Goal: Task Accomplishment & Management: Use online tool/utility

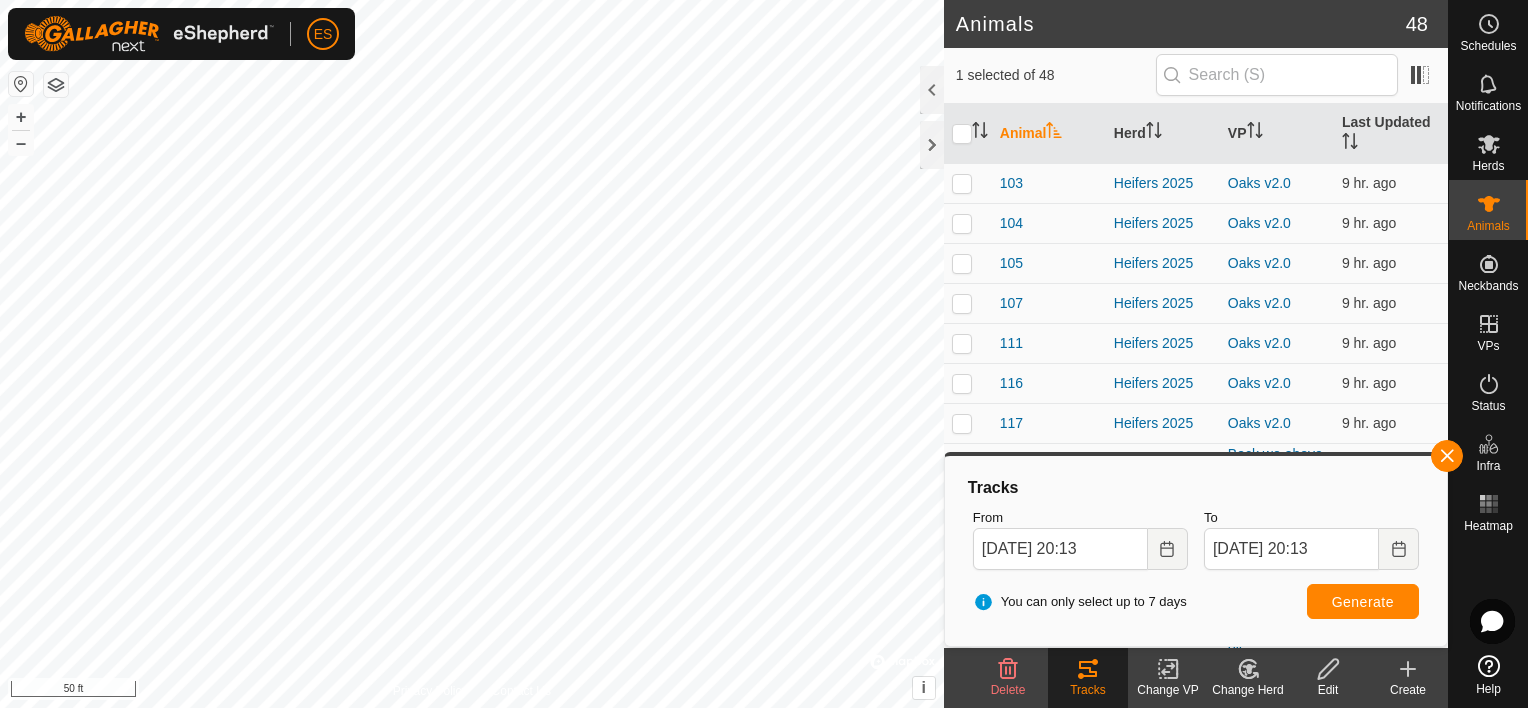
scroll to position [775, 0]
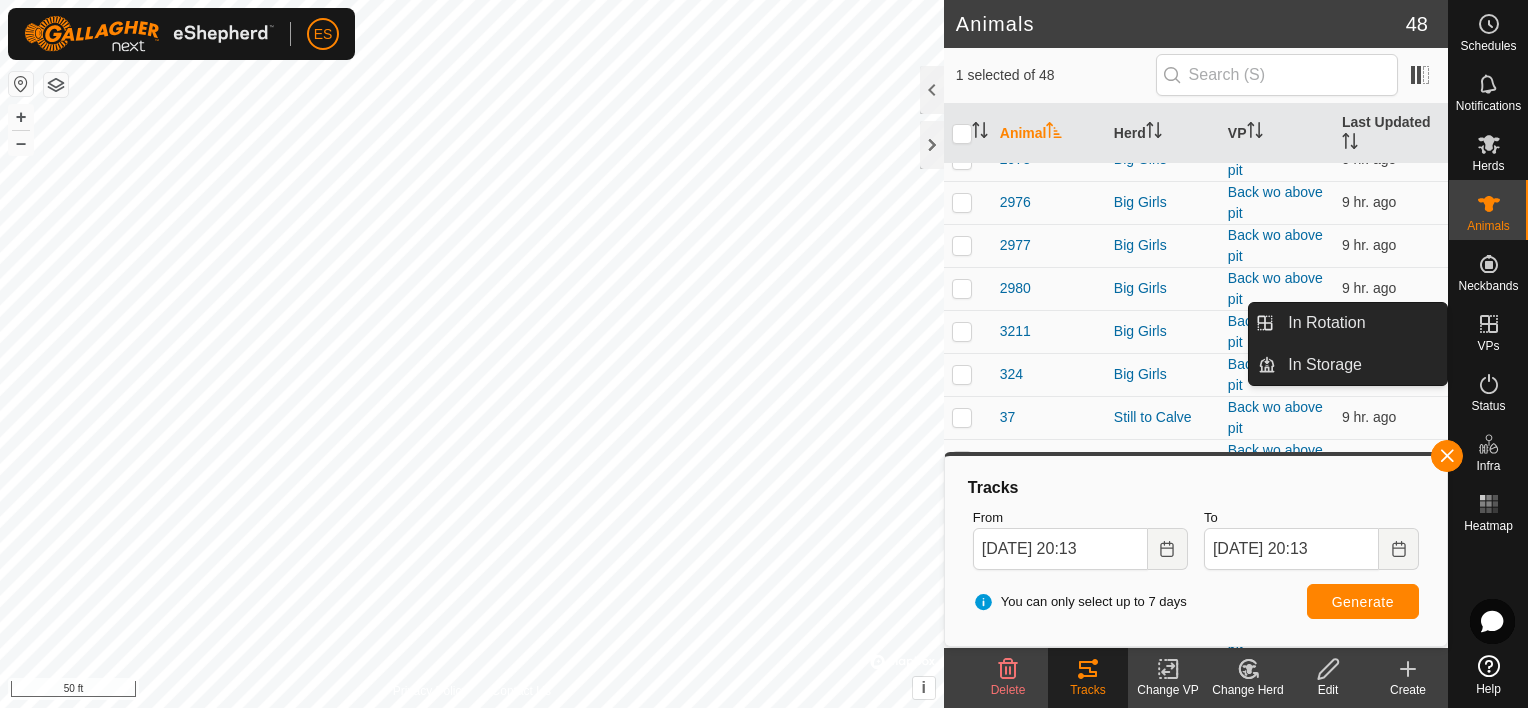
click at [1492, 330] on icon at bounding box center [1489, 324] width 24 height 24
click at [1372, 329] on link "In Rotation" at bounding box center [1361, 323] width 171 height 40
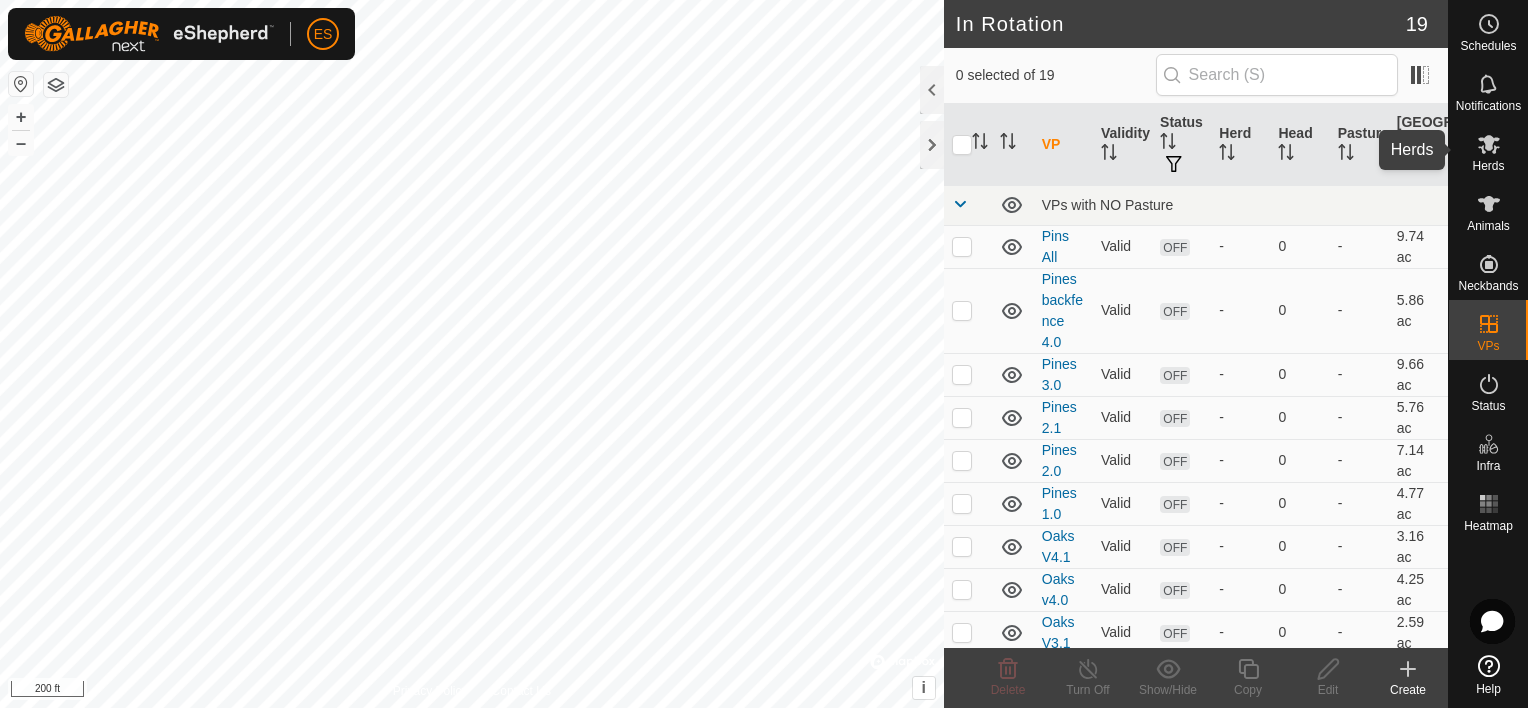
click at [1499, 156] on es-mob-svg-icon at bounding box center [1489, 144] width 36 height 32
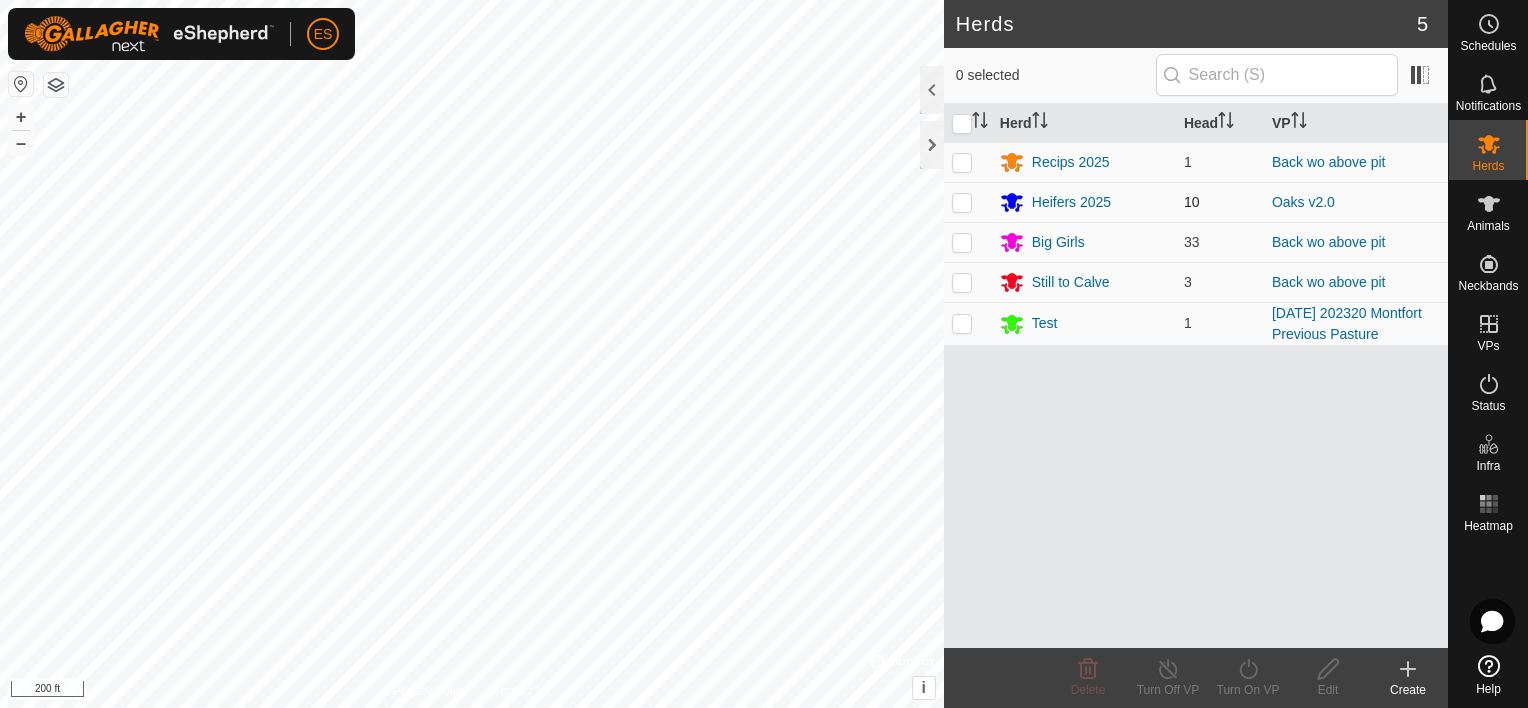
click at [963, 201] on p-checkbox at bounding box center [962, 202] width 20 height 16
checkbox input "true"
click at [1172, 677] on icon at bounding box center [1168, 669] width 25 height 24
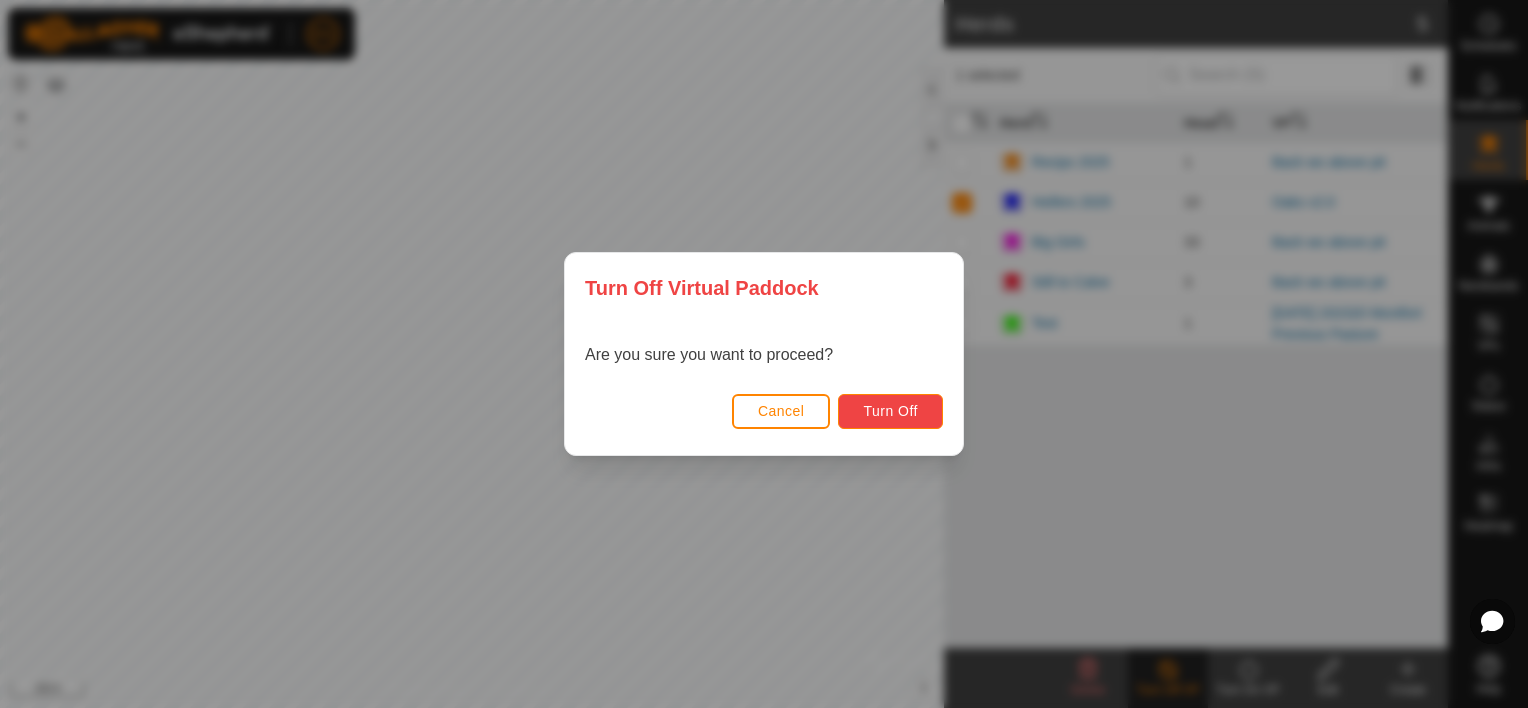
click at [902, 408] on span "Turn Off" at bounding box center [890, 411] width 55 height 16
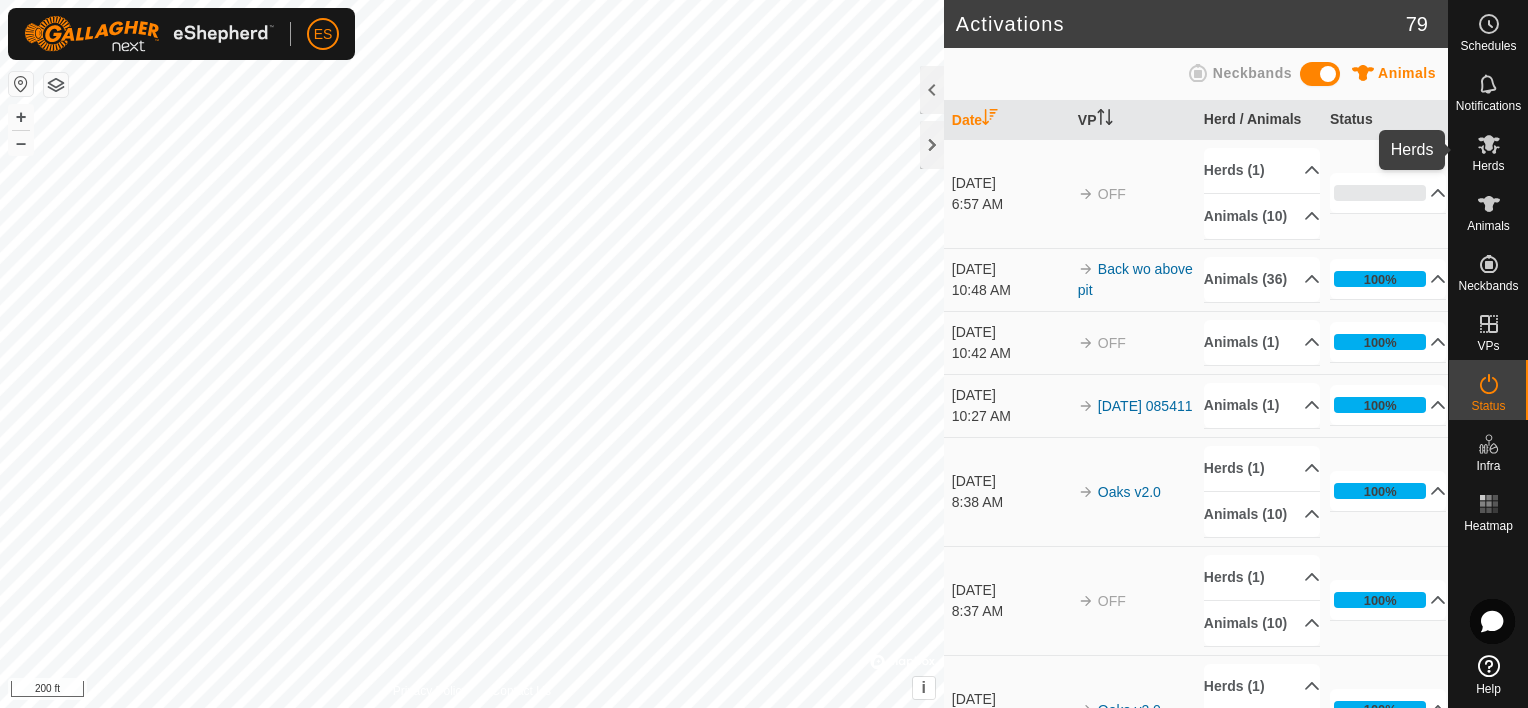
click at [1485, 149] on icon at bounding box center [1489, 144] width 24 height 24
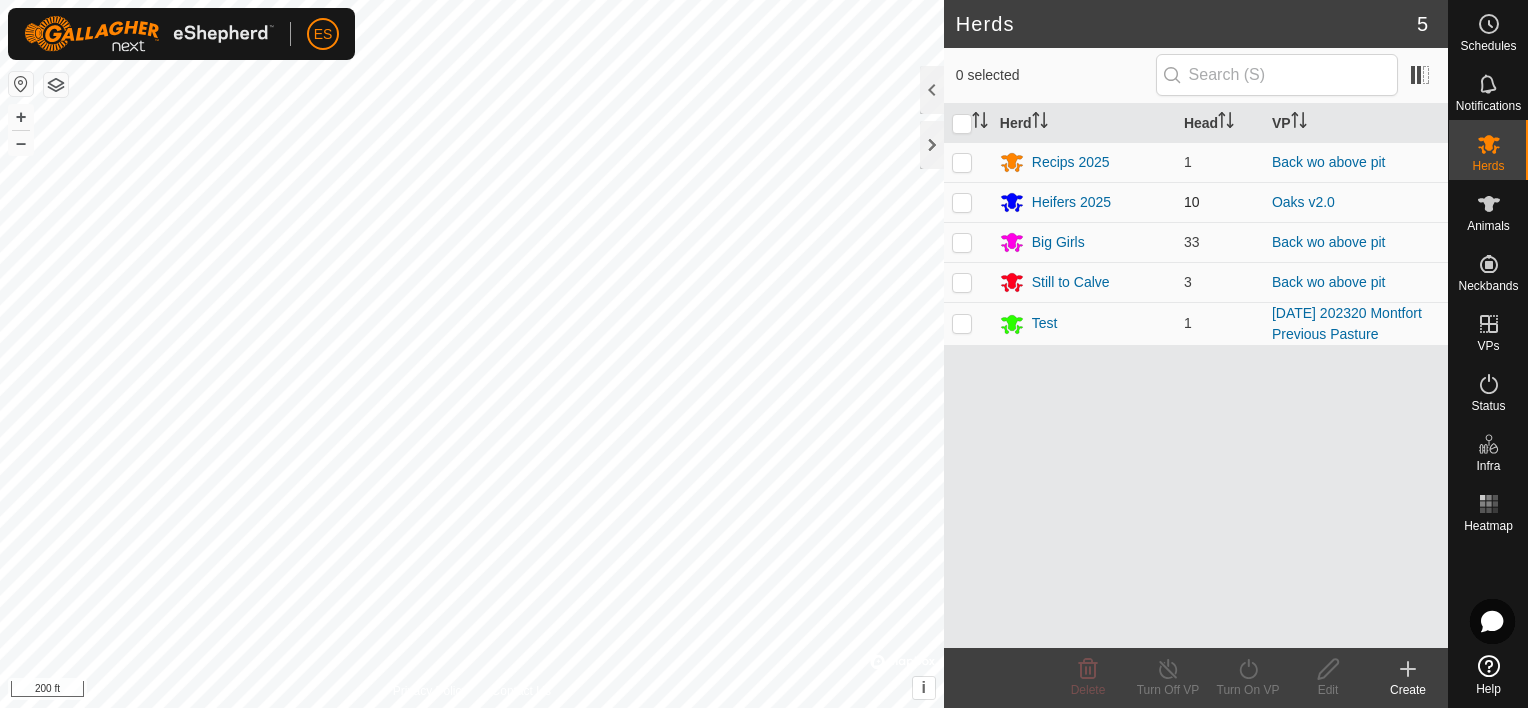
click at [970, 199] on p-checkbox at bounding box center [962, 202] width 20 height 16
checkbox input "true"
click at [1245, 672] on icon at bounding box center [1248, 669] width 25 height 24
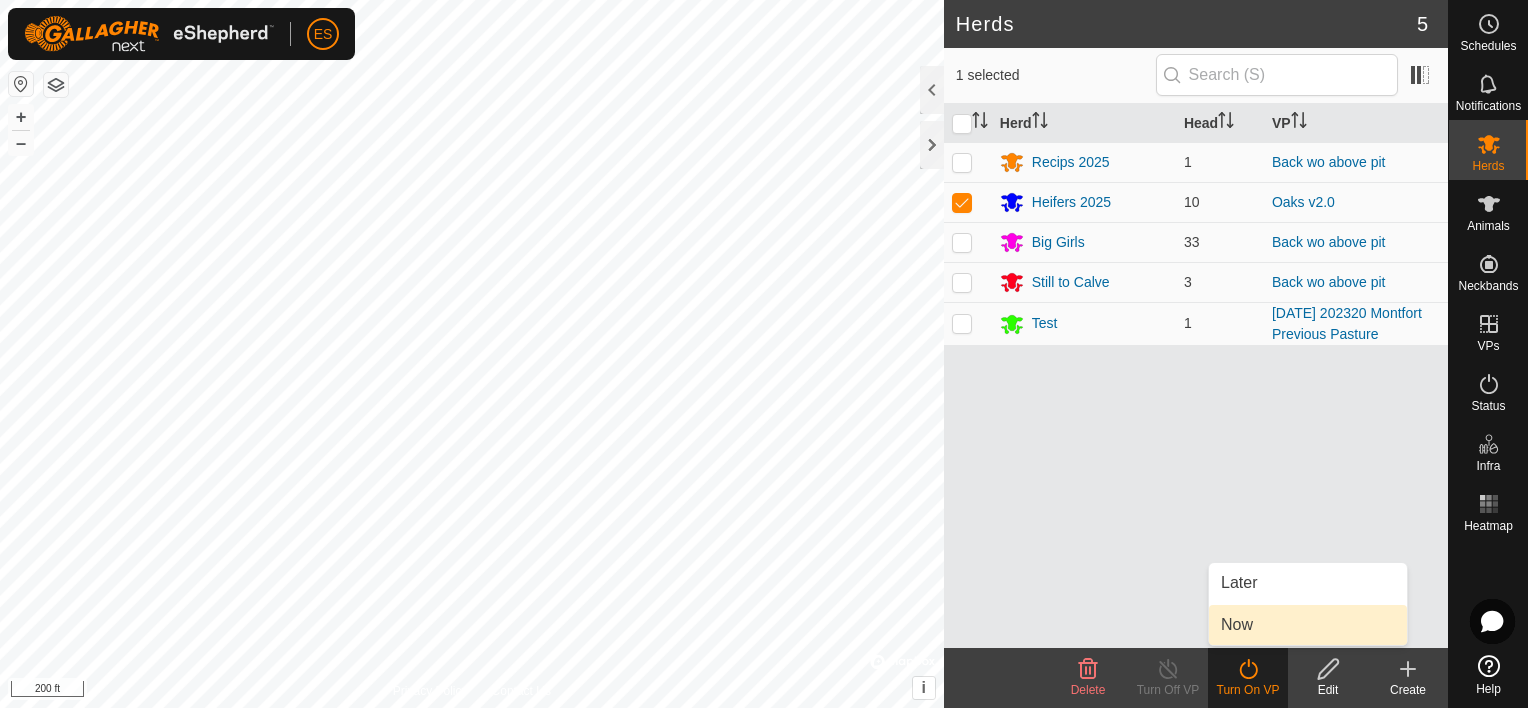
click at [1249, 627] on link "Now" at bounding box center [1308, 625] width 198 height 40
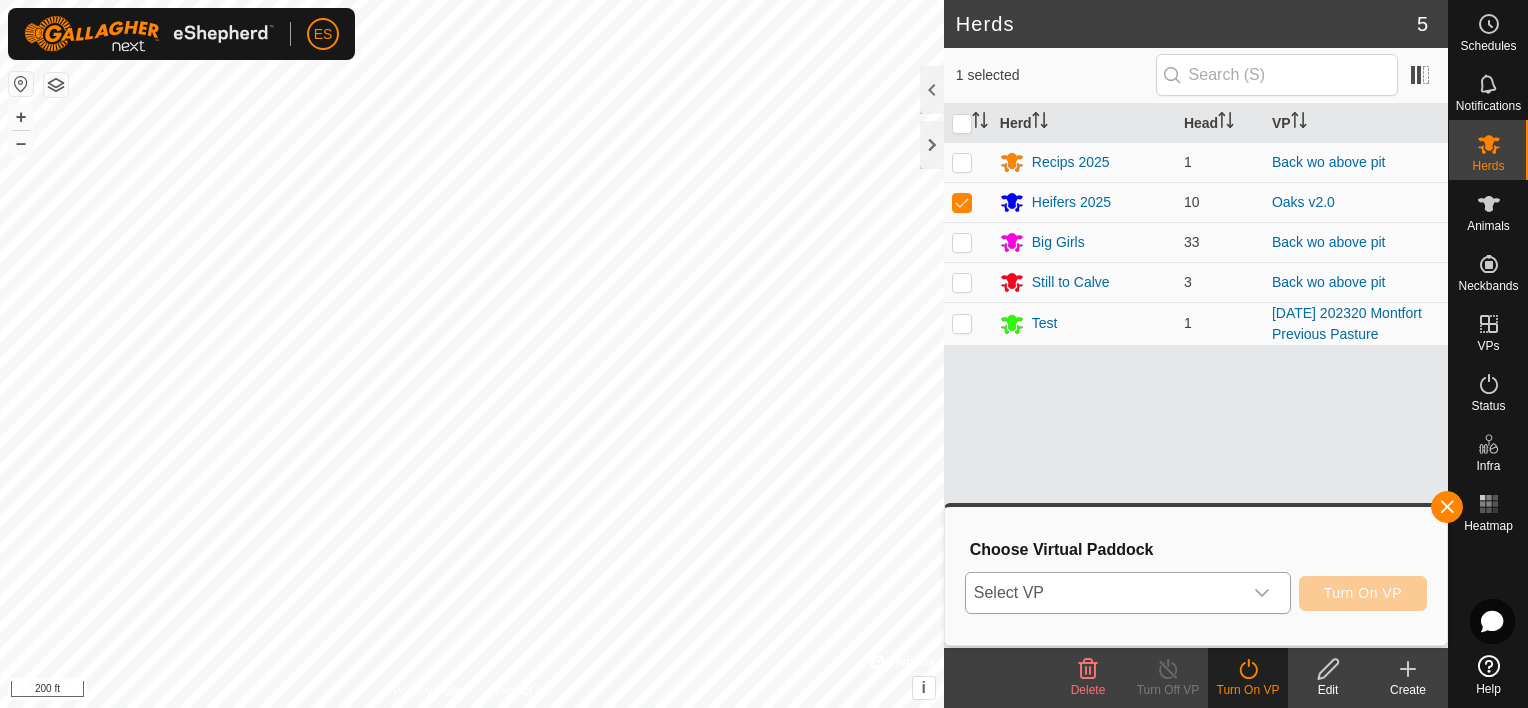
click at [1255, 596] on div "dropdown trigger" at bounding box center [1262, 593] width 40 height 40
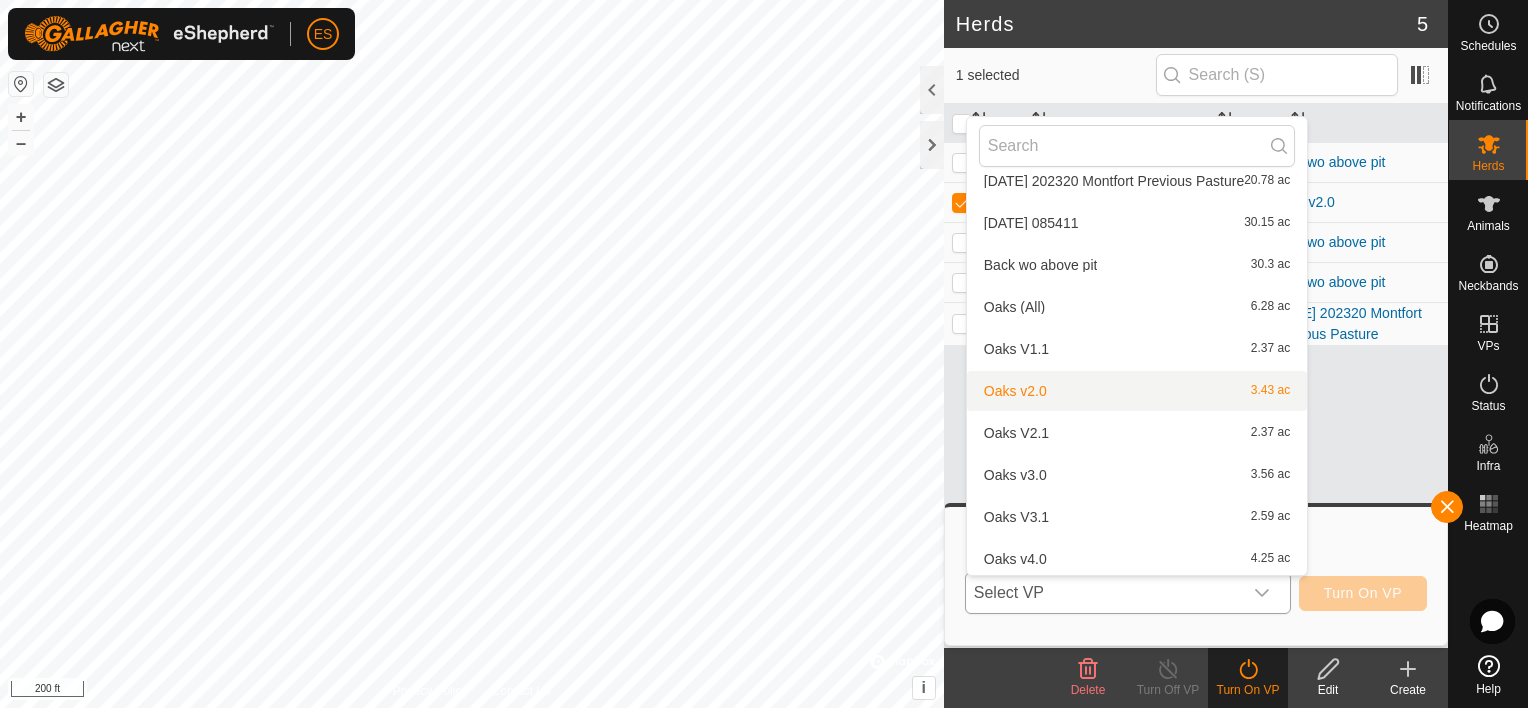
scroll to position [147, 0]
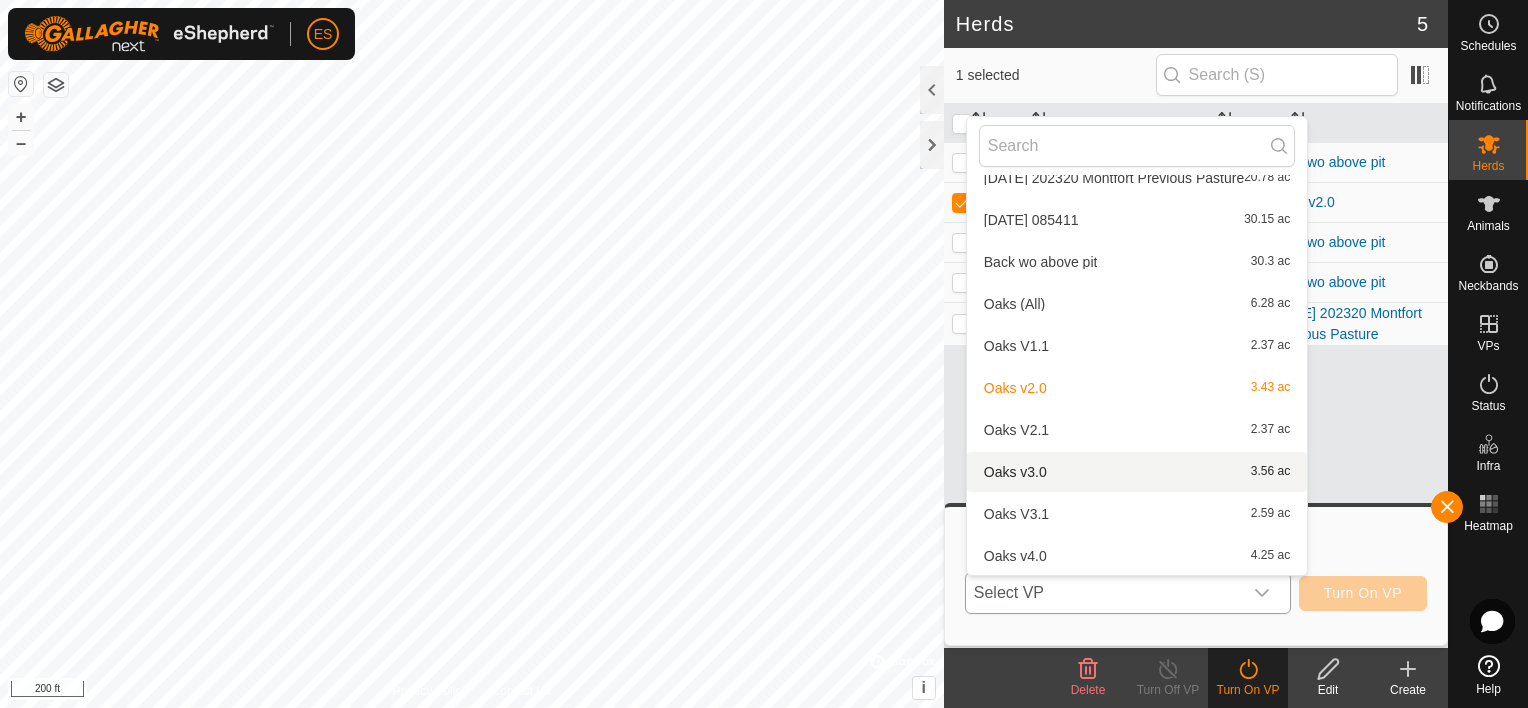
click at [1132, 468] on li "Oaks v3.0 3.56 ac" at bounding box center [1137, 472] width 340 height 40
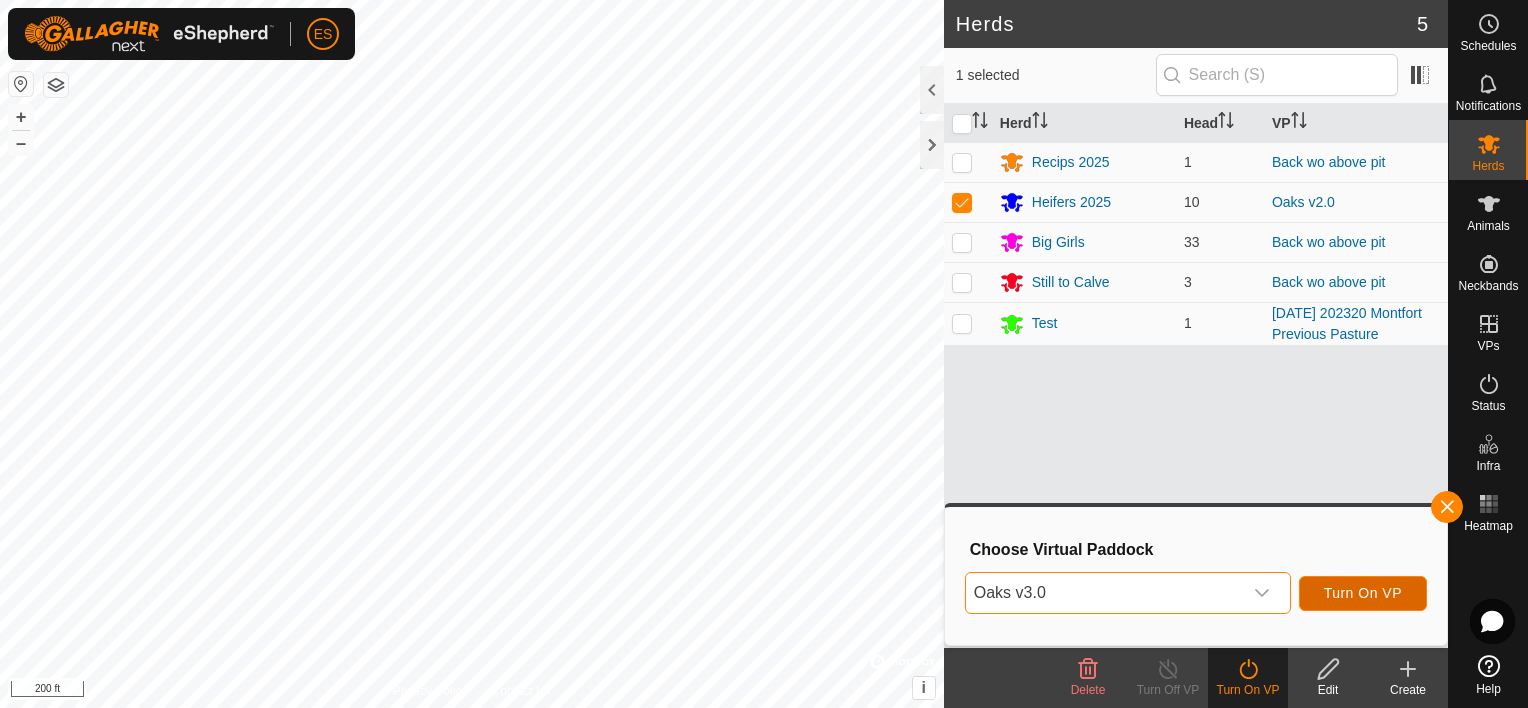
click at [1371, 594] on span "Turn On VP" at bounding box center [1363, 593] width 78 height 16
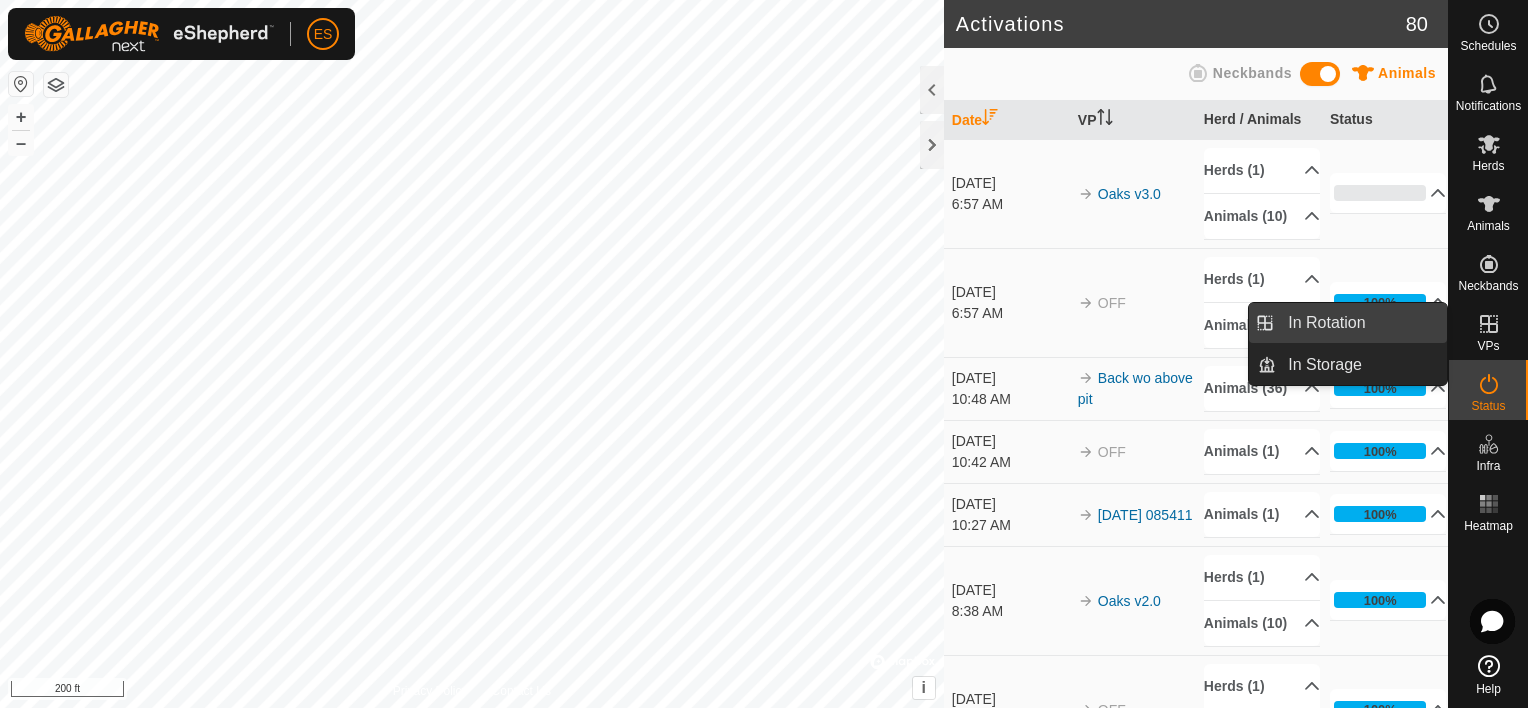
click at [1410, 335] on link "In Rotation" at bounding box center [1361, 323] width 171 height 40
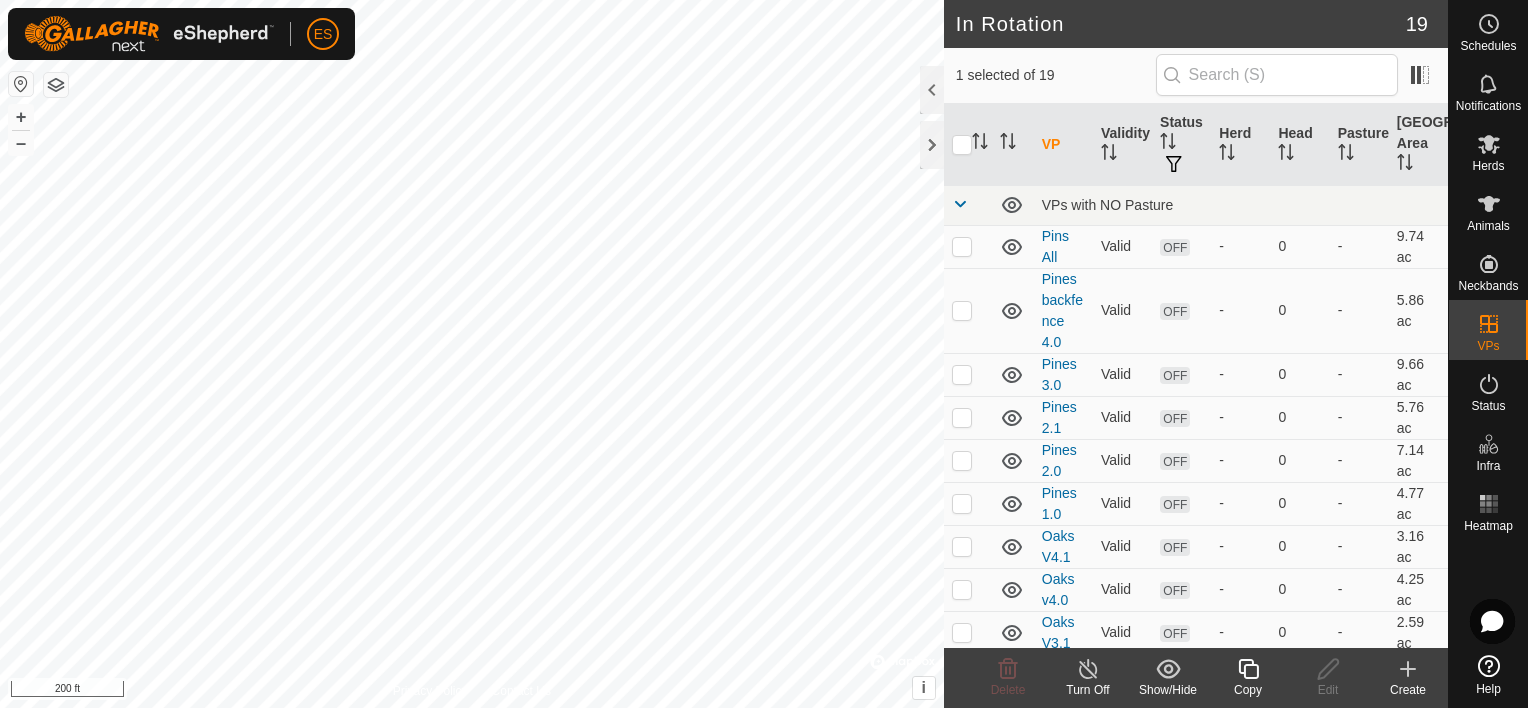
click at [1411, 678] on icon at bounding box center [1408, 669] width 24 height 24
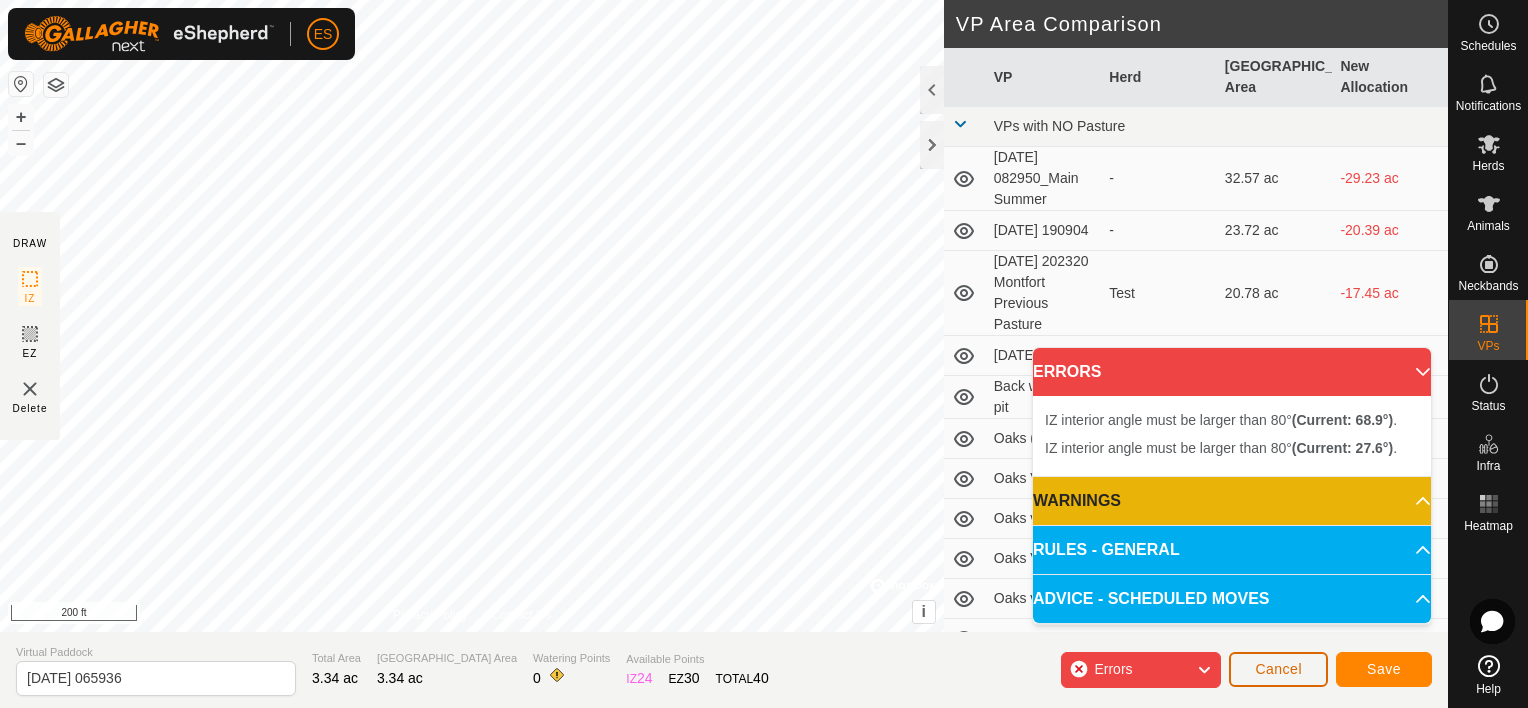
click at [1284, 661] on span "Cancel" at bounding box center [1278, 669] width 47 height 16
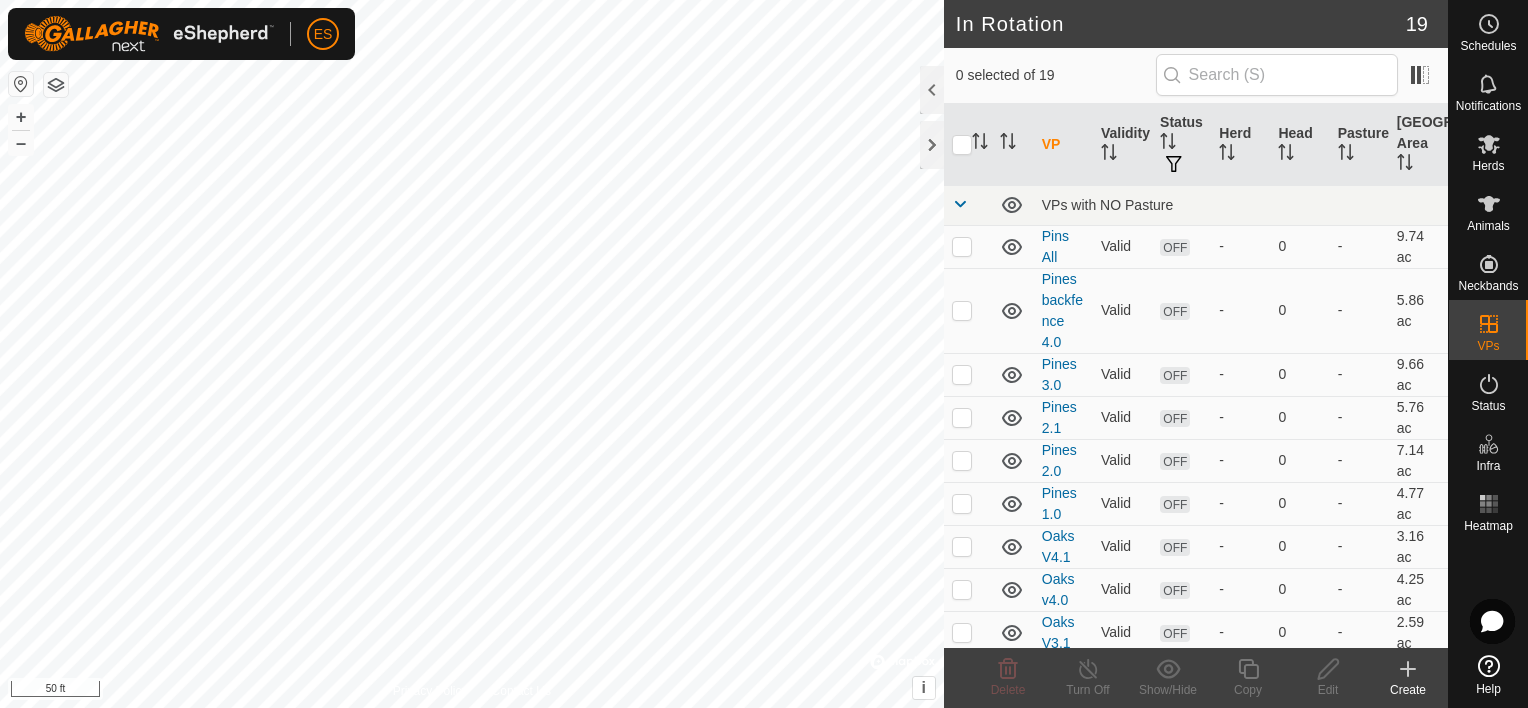
click at [1412, 678] on icon at bounding box center [1408, 669] width 24 height 24
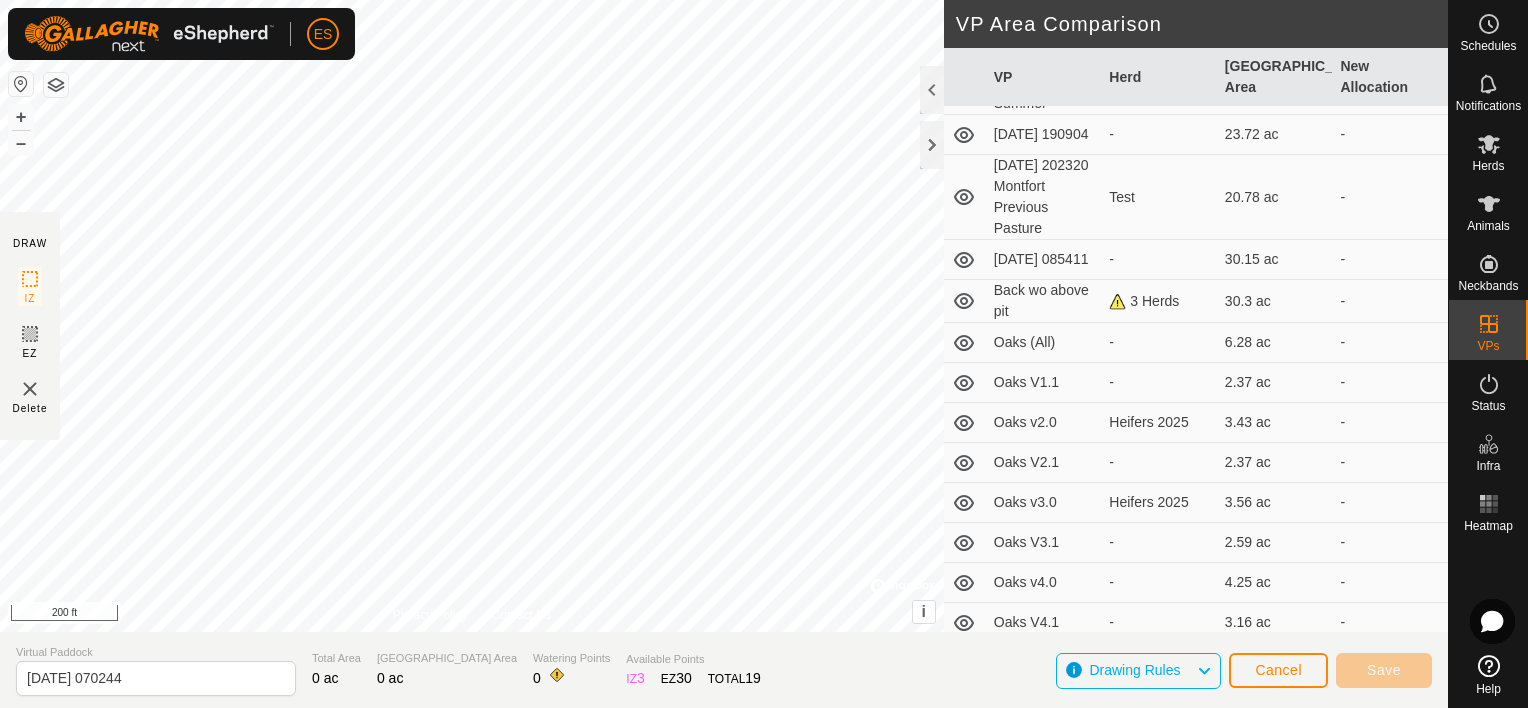
scroll to position [200, 0]
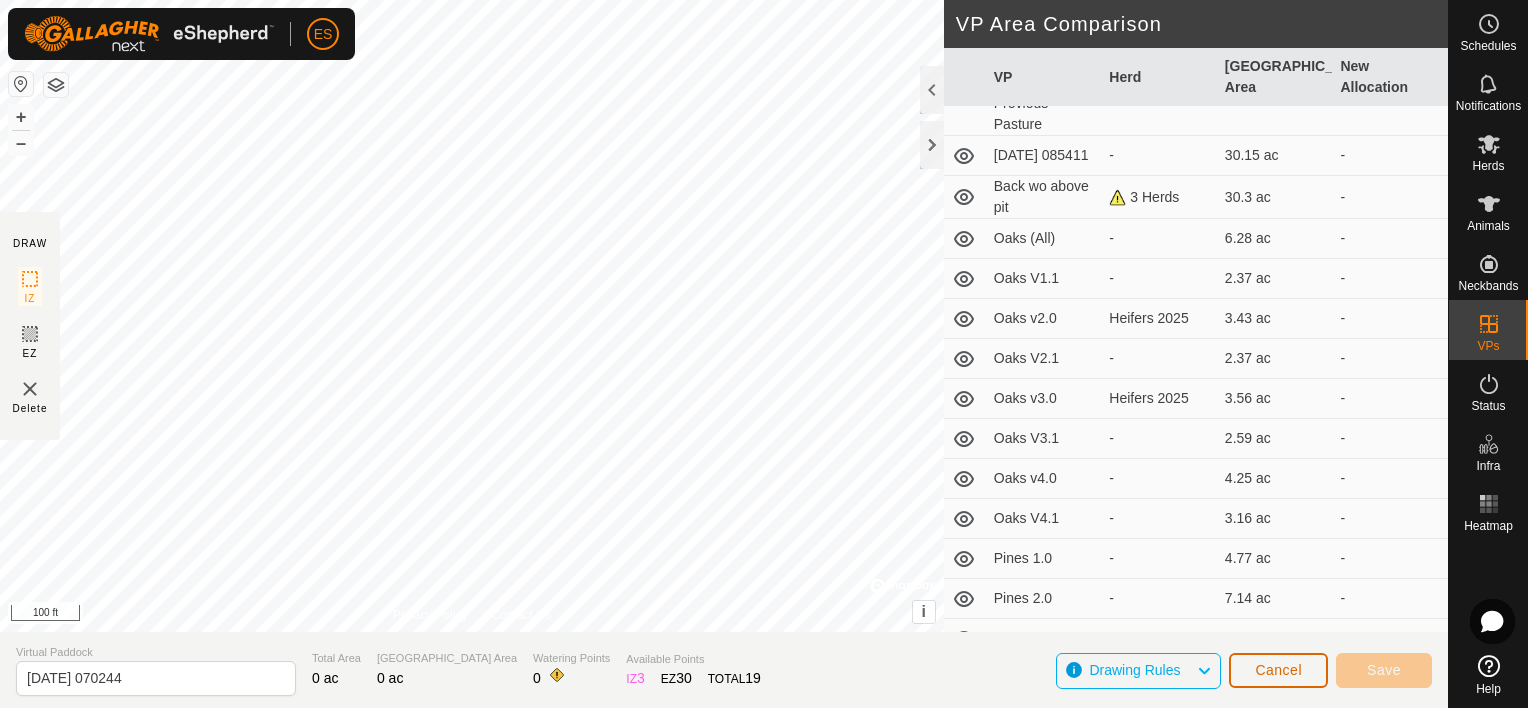
click at [1311, 666] on button "Cancel" at bounding box center [1278, 670] width 99 height 35
